Goal: Task Accomplishment & Management: Use online tool/utility

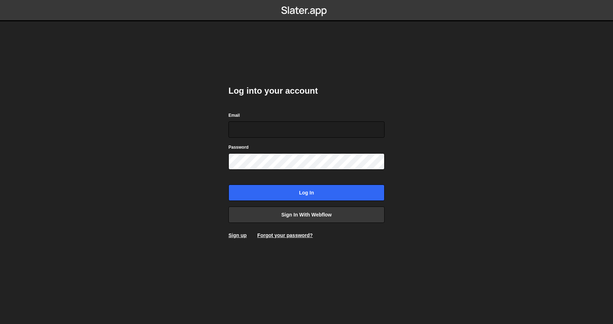
click at [414, 177] on body "Log into your account Email Password Log in Sign in with Webflow Sign up Forgot…" at bounding box center [306, 162] width 613 height 324
click at [346, 125] on input "Email" at bounding box center [307, 129] width 156 height 16
type input "[EMAIL_ADDRESS][DOMAIN_NAME]"
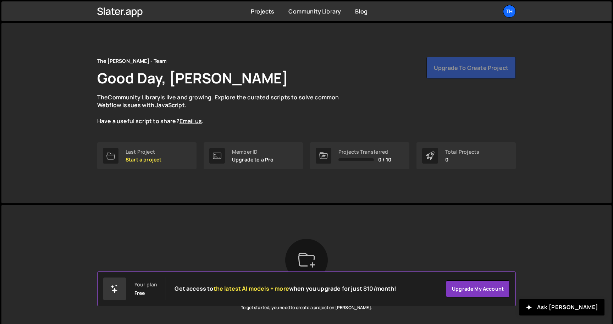
click at [482, 69] on div "Upgrade to create project" at bounding box center [471, 68] width 89 height 22
click at [289, 98] on p "The Community Library is live and growing. Explore the curated scripts to solve…" at bounding box center [225, 109] width 256 height 32
click at [452, 69] on div "Upgrade to create project" at bounding box center [471, 68] width 89 height 22
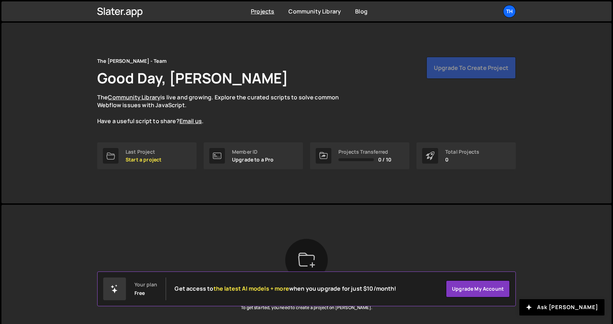
click at [452, 69] on div "Upgrade to create project" at bounding box center [471, 68] width 89 height 22
click at [262, 14] on link "Projects" at bounding box center [262, 11] width 23 height 8
click at [150, 159] on p "Start a project" at bounding box center [144, 160] width 36 height 6
click at [457, 287] on link "Upgrade my account" at bounding box center [478, 288] width 64 height 17
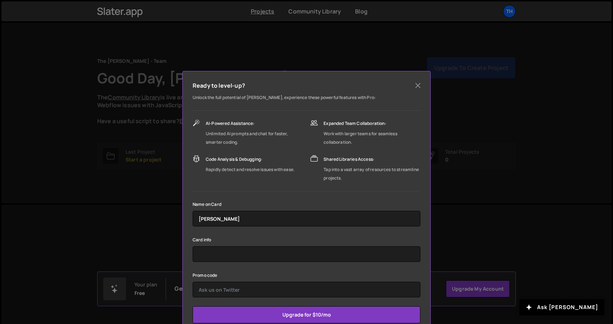
scroll to position [19, 0]
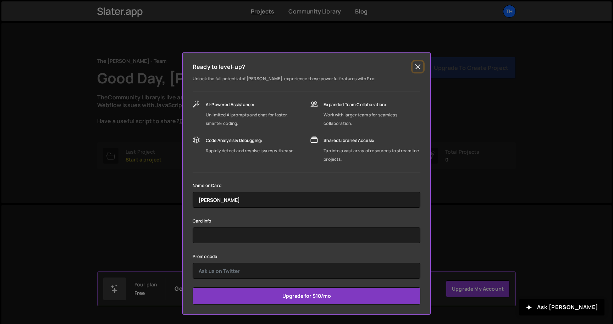
click at [417, 67] on button "Close" at bounding box center [418, 66] width 11 height 11
